Goal: Information Seeking & Learning: Find specific fact

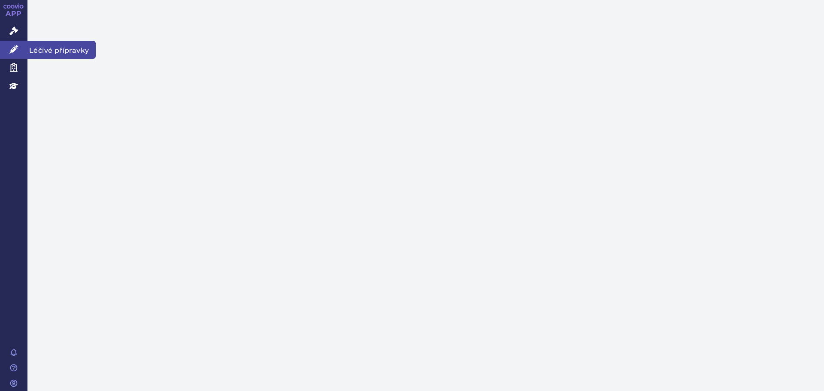
click at [19, 33] on link "Správní řízení" at bounding box center [13, 31] width 27 height 18
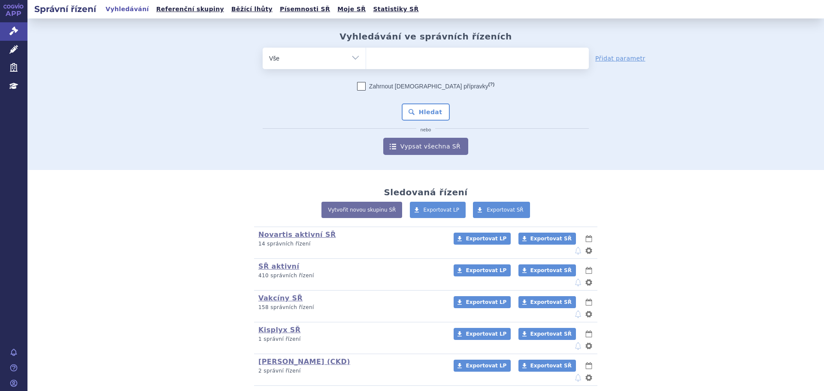
click at [410, 59] on ul at bounding box center [477, 57] width 223 height 18
click at [366, 59] on select at bounding box center [366, 57] width 0 height 21
type input "iq"
type input "iqi"
type input "iqir"
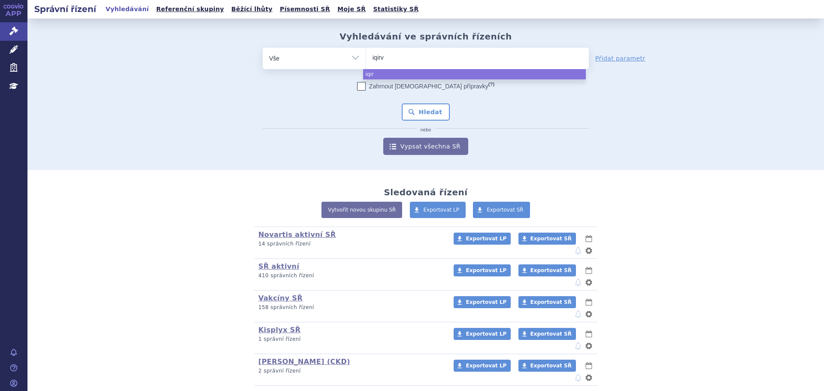
type input "iqirvo"
select select "iqirvo"
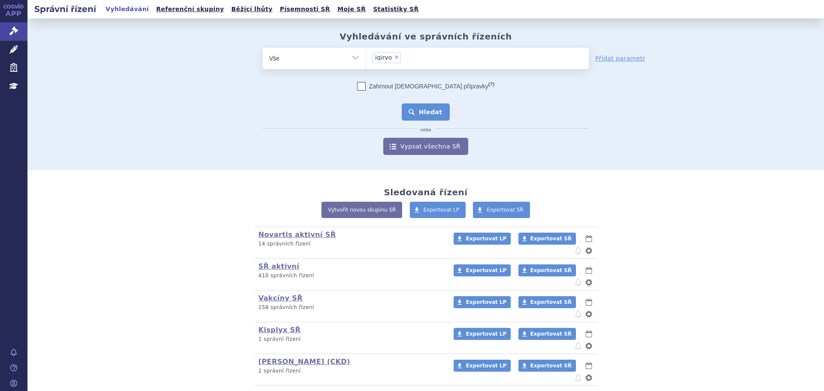
click at [430, 116] on button "Hledat" at bounding box center [426, 111] width 48 height 17
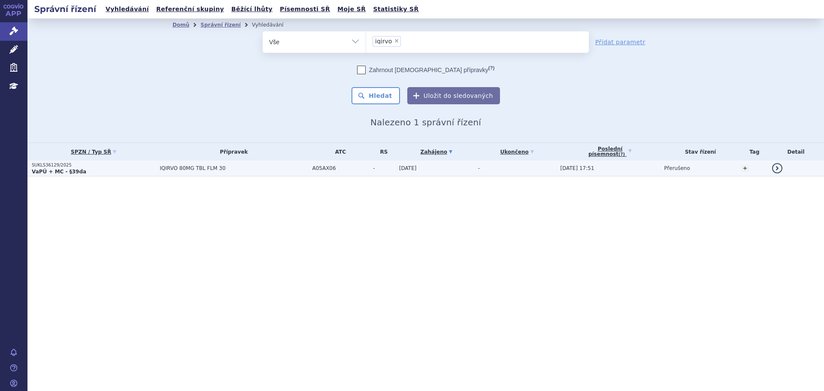
click at [70, 167] on p "SUKLS36129/2025" at bounding box center [94, 165] width 124 height 6
